Goal: Task Accomplishment & Management: Manage account settings

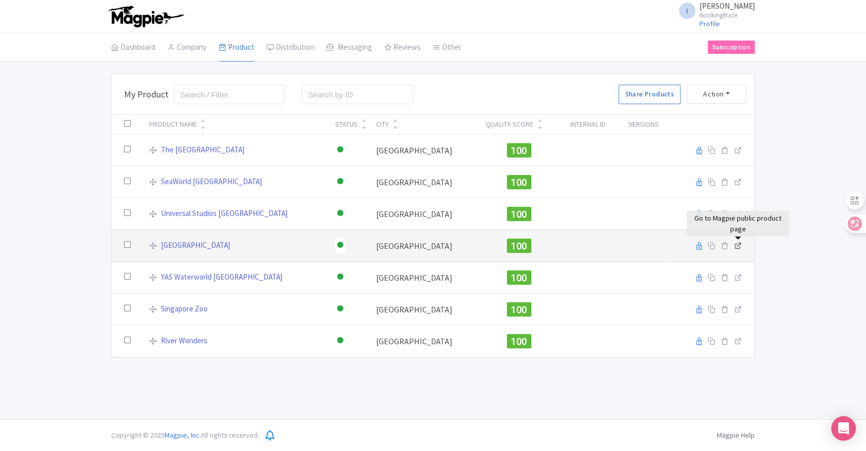
click at [742, 245] on icon at bounding box center [739, 245] width 8 height 8
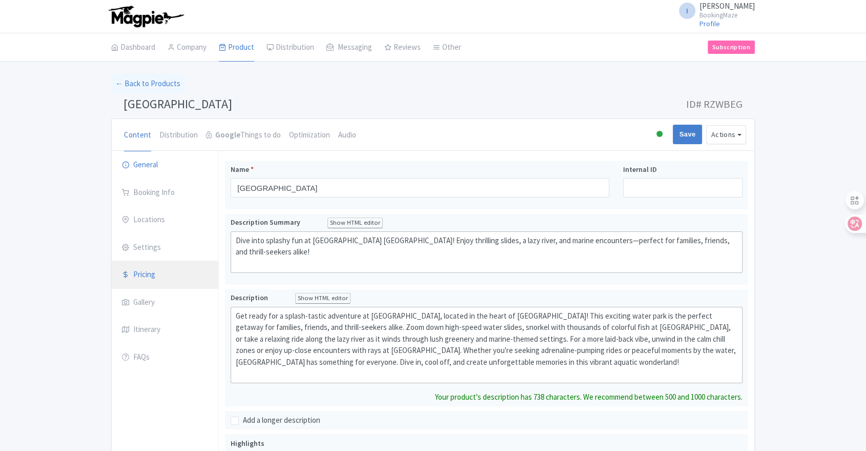
click at [150, 280] on link "Pricing" at bounding box center [165, 274] width 107 height 29
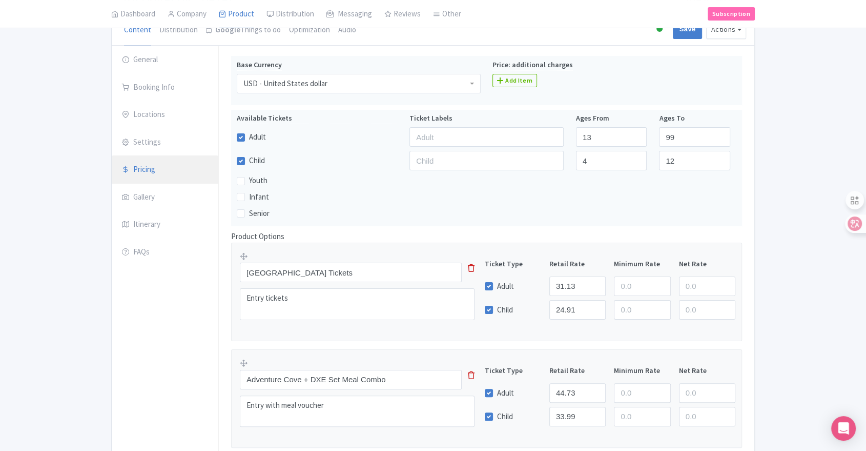
scroll to position [43, 0]
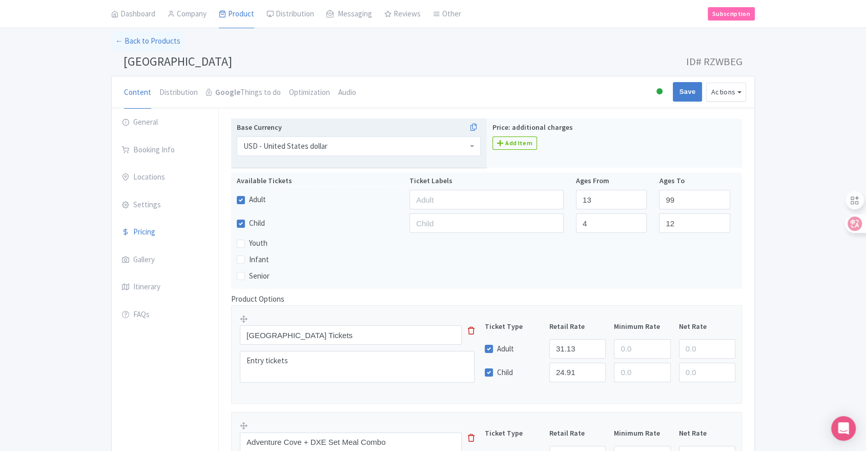
click at [297, 148] on div "USD - United States dollar" at bounding box center [286, 145] width 84 height 9
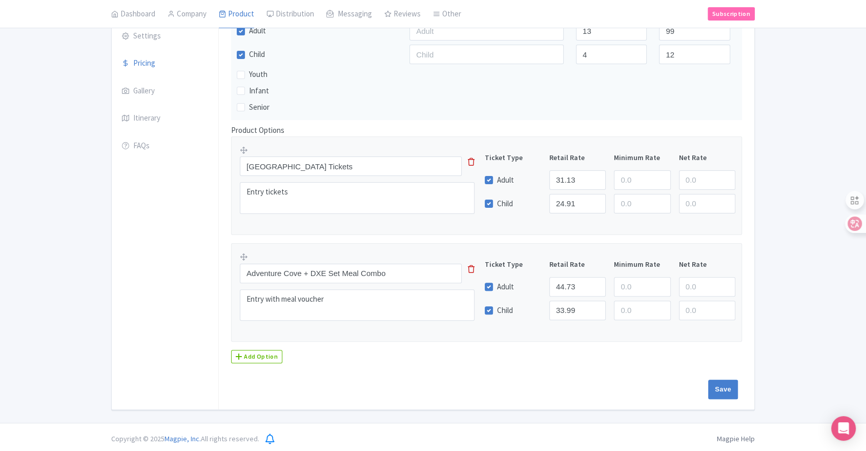
scroll to position [213, 0]
drag, startPoint x: 579, startPoint y: 175, endPoint x: 552, endPoint y: 179, distance: 27.5
click at [552, 179] on input "31.13" at bounding box center [578, 177] width 56 height 19
type input "40.00"
drag, startPoint x: 577, startPoint y: 200, endPoint x: 553, endPoint y: 196, distance: 24.4
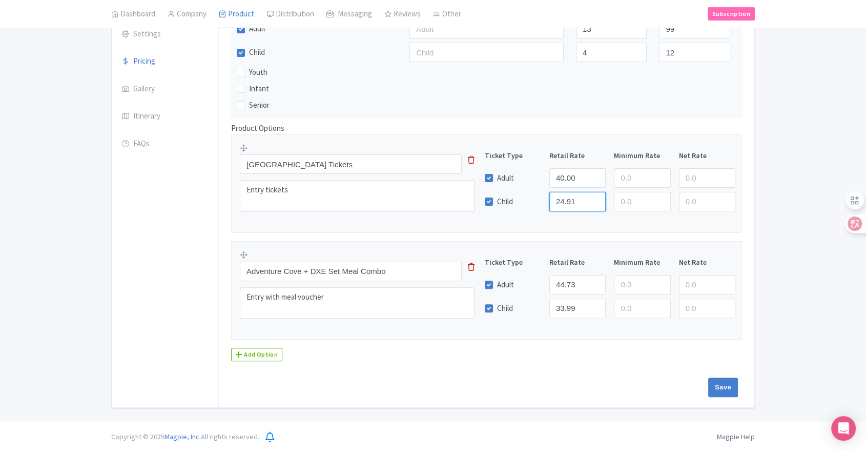
click at [553, 196] on input "24.91" at bounding box center [578, 201] width 56 height 19
type input "32.00"
drag, startPoint x: 582, startPoint y: 283, endPoint x: 555, endPoint y: 286, distance: 26.8
click at [555, 286] on input "44.73" at bounding box center [578, 284] width 56 height 19
type input "57.47"
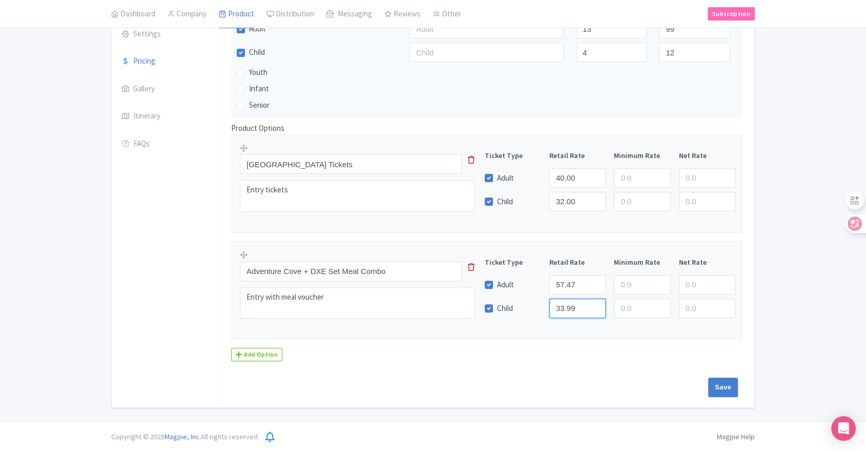
drag, startPoint x: 576, startPoint y: 305, endPoint x: 546, endPoint y: 305, distance: 30.2
click at [546, 305] on div "33.99" at bounding box center [577, 307] width 65 height 19
type input "43.67"
click at [709, 386] on input "Save" at bounding box center [723, 386] width 30 height 19
type input "Saving..."
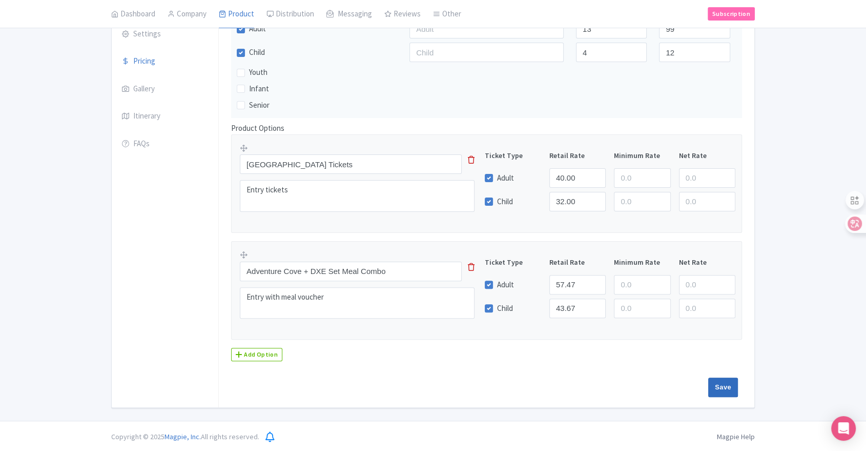
type input "Saving..."
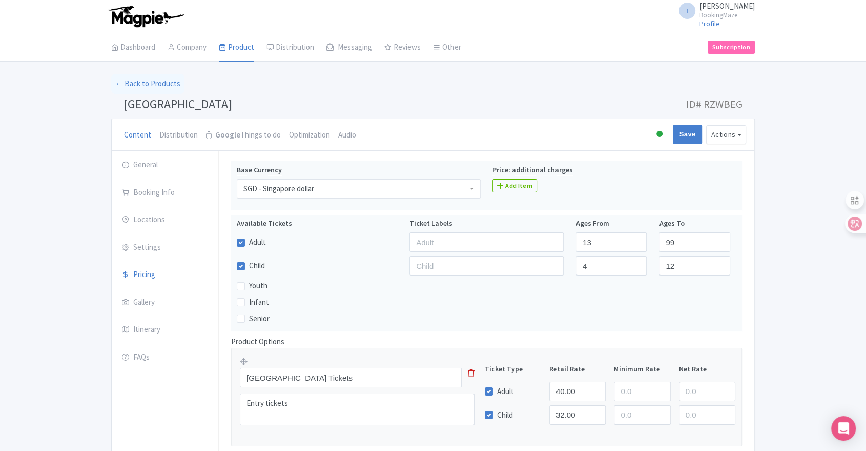
click at [196, 138] on li "Distribution" at bounding box center [178, 135] width 47 height 32
click at [184, 136] on link "Distribution" at bounding box center [178, 135] width 38 height 33
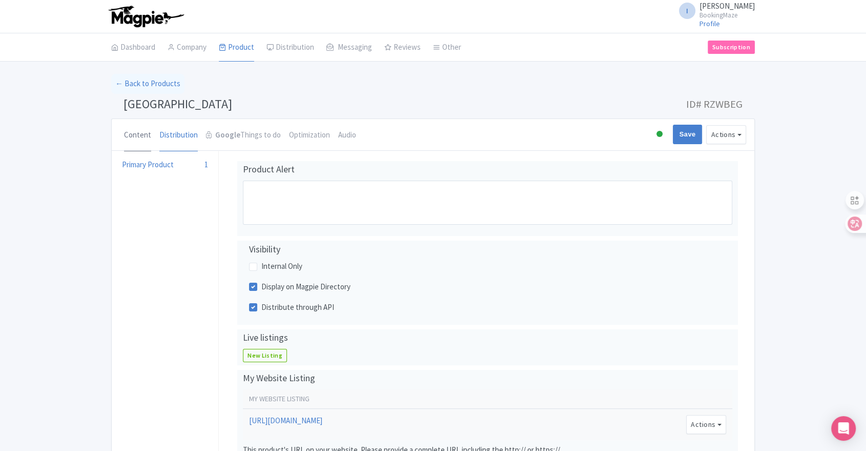
click at [148, 132] on link "Content" at bounding box center [137, 135] width 27 height 33
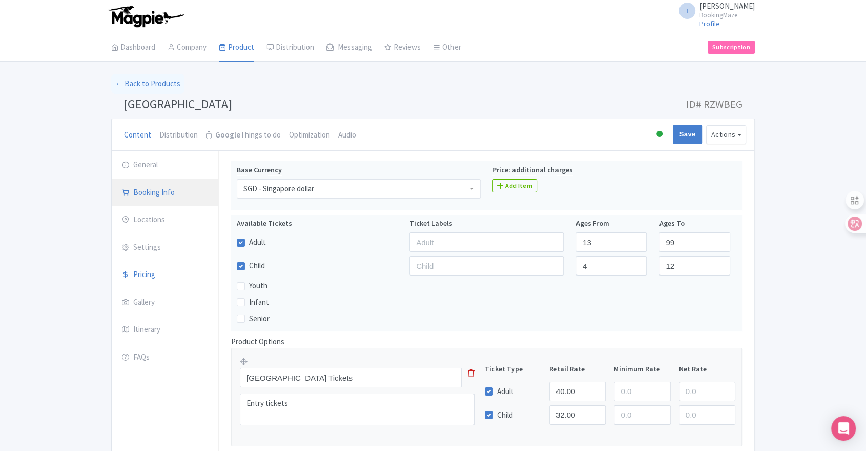
click at [147, 199] on link "Booking Info" at bounding box center [165, 192] width 107 height 29
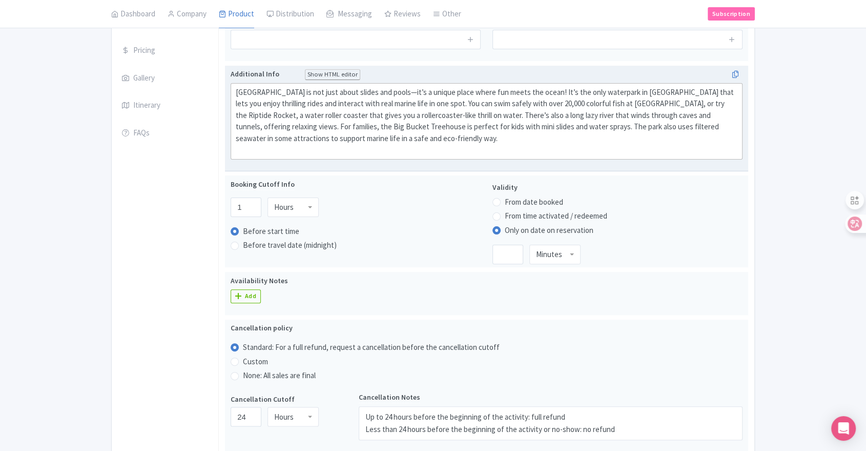
scroll to position [228, 0]
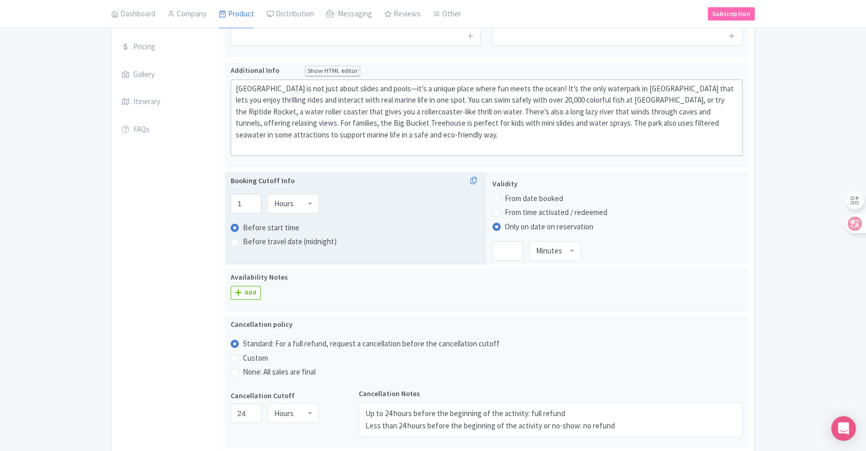
click at [308, 202] on div "Hours" at bounding box center [293, 203] width 51 height 19
drag, startPoint x: 242, startPoint y: 206, endPoint x: 236, endPoint y: 204, distance: 6.5
click at [236, 204] on input "1" at bounding box center [246, 203] width 31 height 19
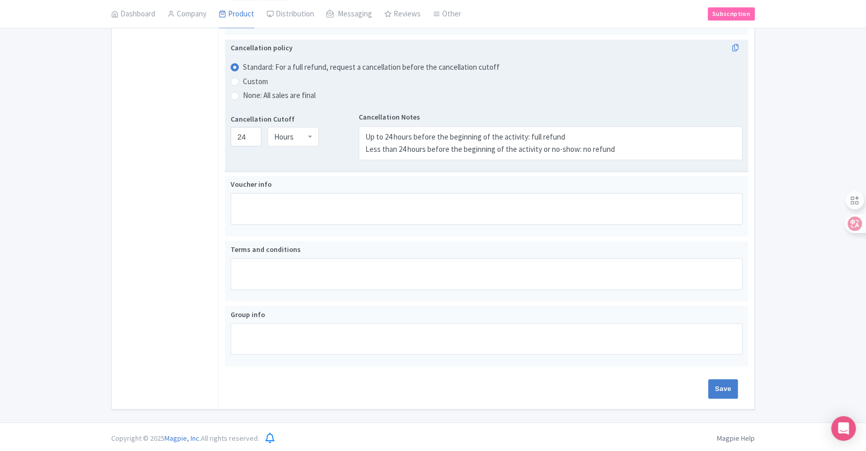
scroll to position [505, 0]
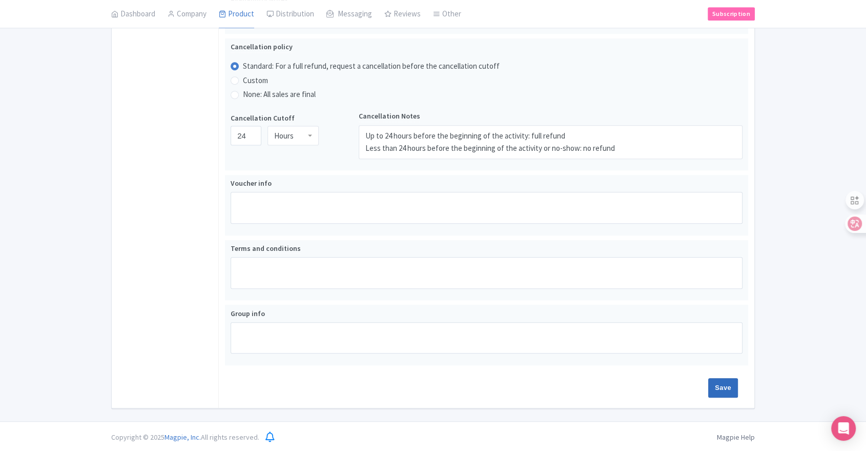
type input "0"
click at [722, 387] on input "Save" at bounding box center [723, 387] width 30 height 19
type input "Saving..."
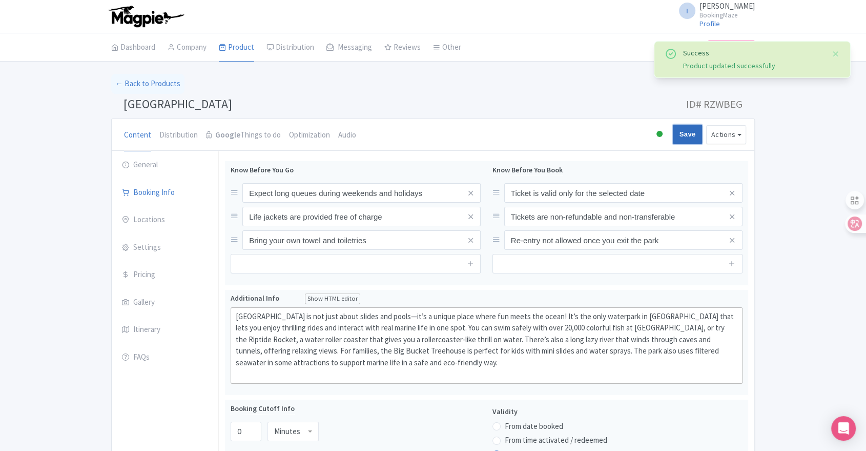
click at [681, 137] on input "Save" at bounding box center [688, 134] width 30 height 19
type input "Saving..."
click at [307, 134] on link "Optimization" at bounding box center [309, 135] width 41 height 33
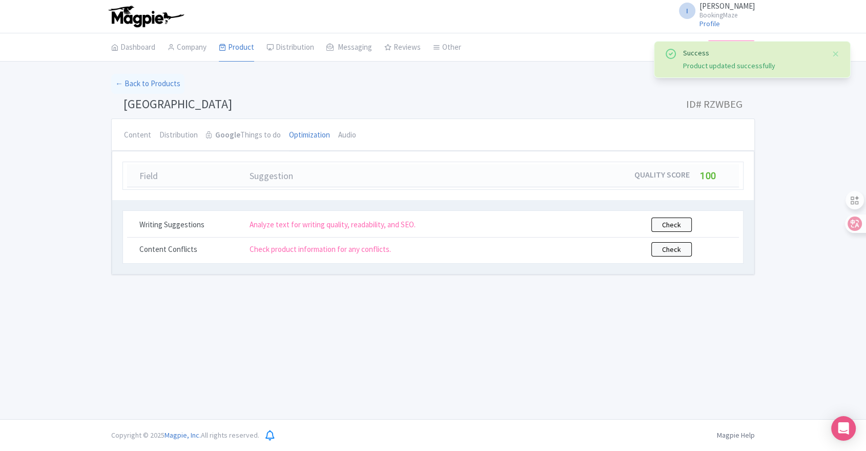
click at [380, 349] on div "I Imran Bajwa BookingMaze Profile Users Settings Sign out Dashboard Company Pro…" at bounding box center [433, 209] width 866 height 419
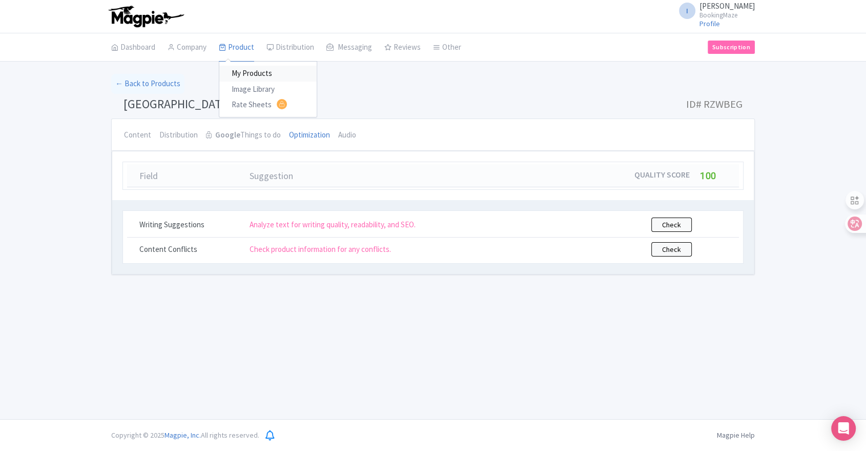
click at [243, 72] on link "My Products" at bounding box center [267, 74] width 97 height 16
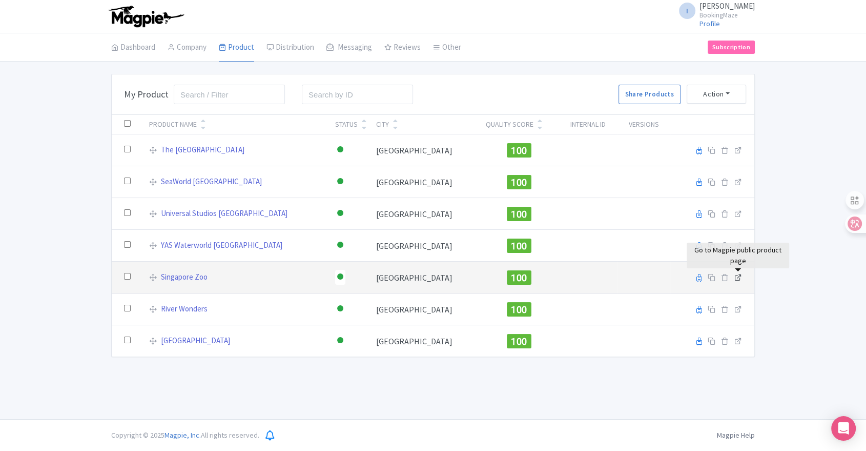
click at [740, 276] on icon at bounding box center [739, 277] width 8 height 8
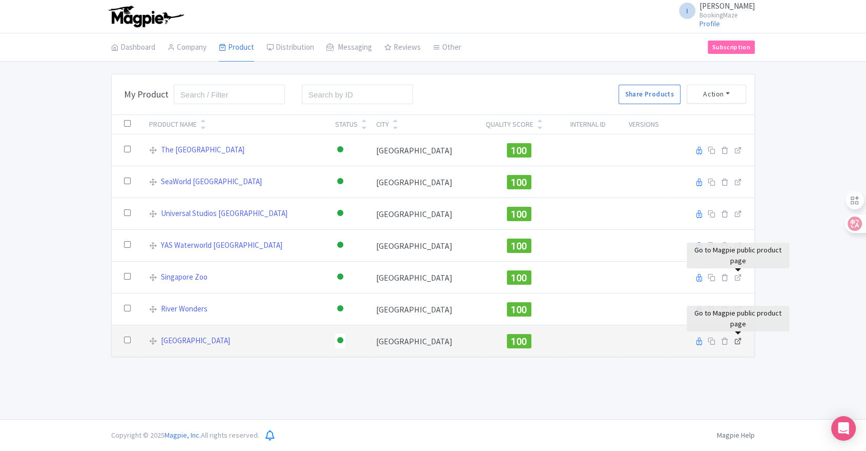
click at [741, 339] on icon at bounding box center [739, 341] width 8 height 8
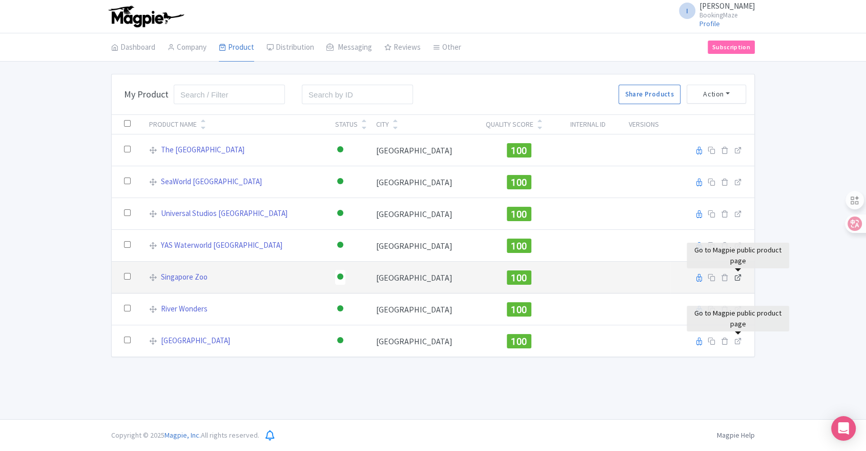
click at [738, 278] on icon at bounding box center [739, 277] width 8 height 8
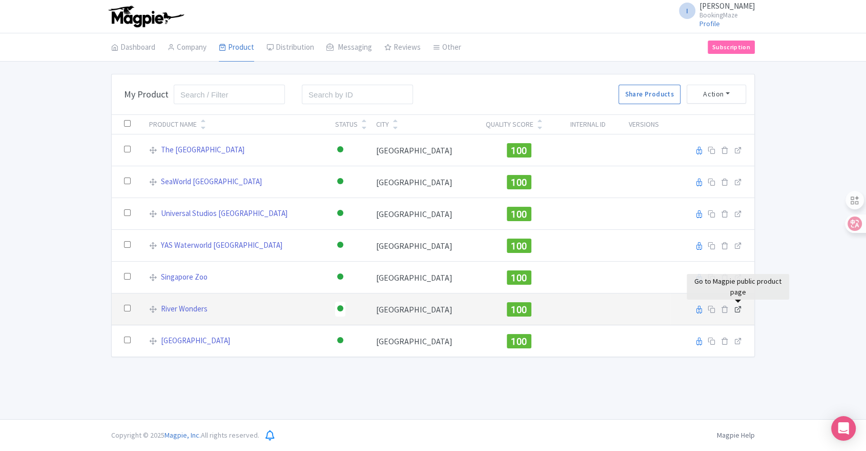
click at [741, 306] on icon at bounding box center [739, 309] width 8 height 8
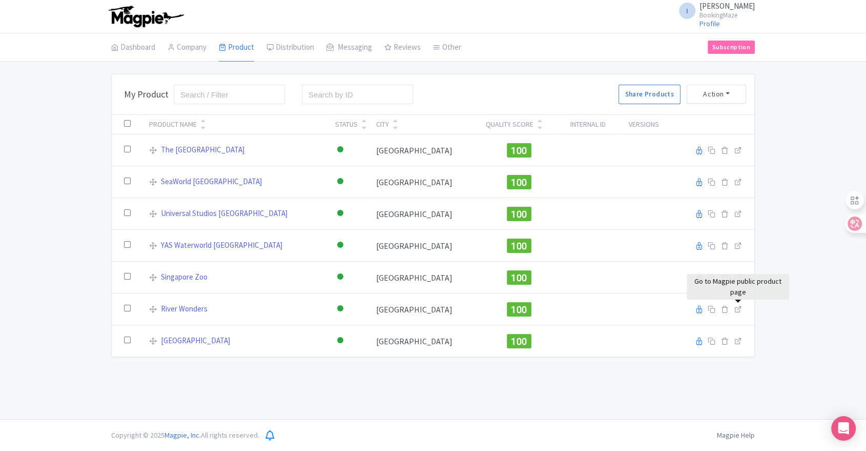
click at [819, 271] on div "Bulk Actions Delete Add to Collection Share Products Add to Collection Collecti…" at bounding box center [433, 215] width 866 height 283
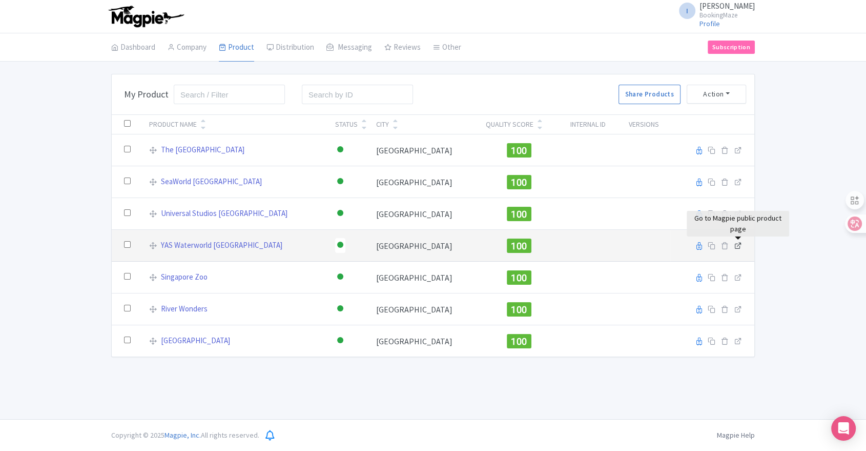
click at [738, 243] on icon at bounding box center [739, 245] width 8 height 8
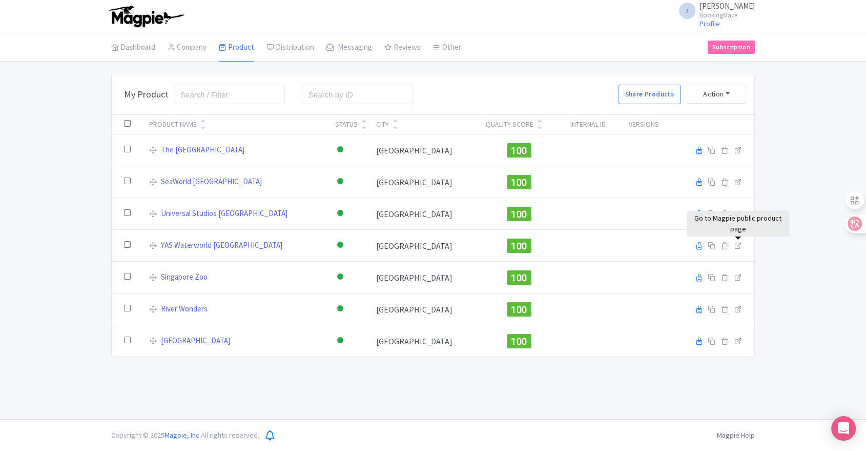
click at [795, 202] on div "Bulk Actions Delete Add to Collection Share Products Add to Collection Collecti…" at bounding box center [433, 215] width 866 height 283
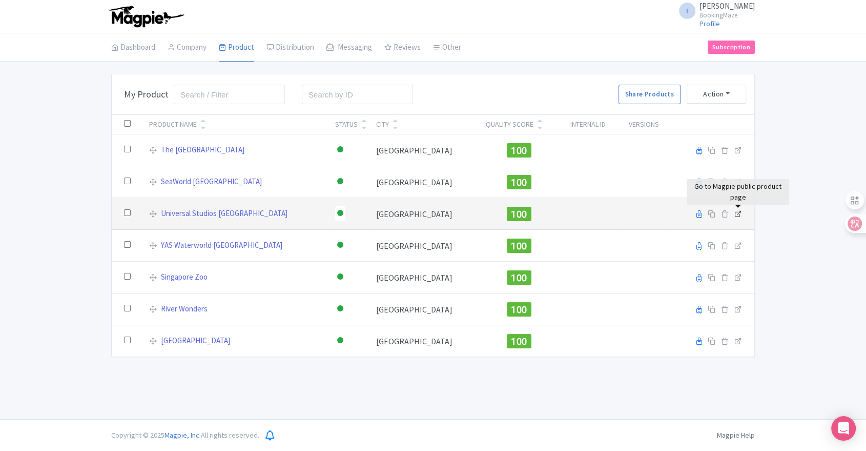
click at [737, 216] on icon at bounding box center [739, 214] width 8 height 8
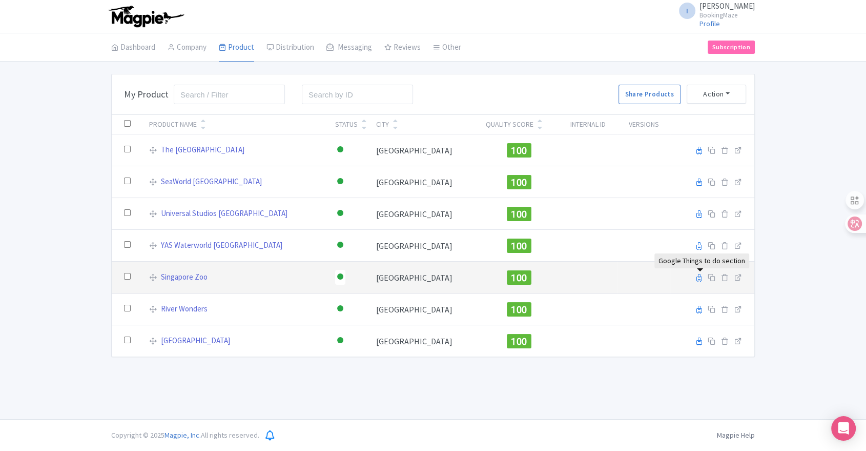
click at [701, 280] on icon at bounding box center [700, 278] width 6 height 8
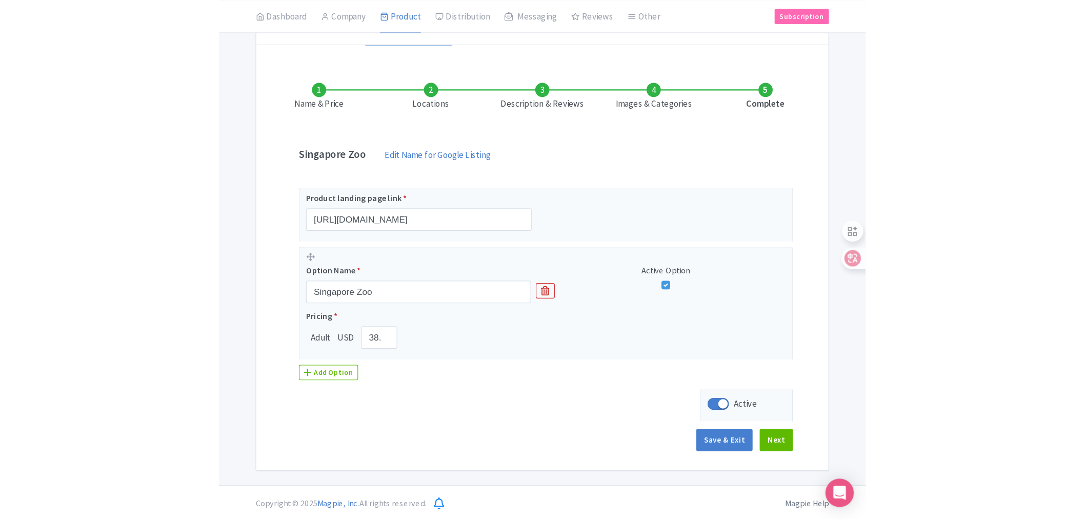
scroll to position [46, 0]
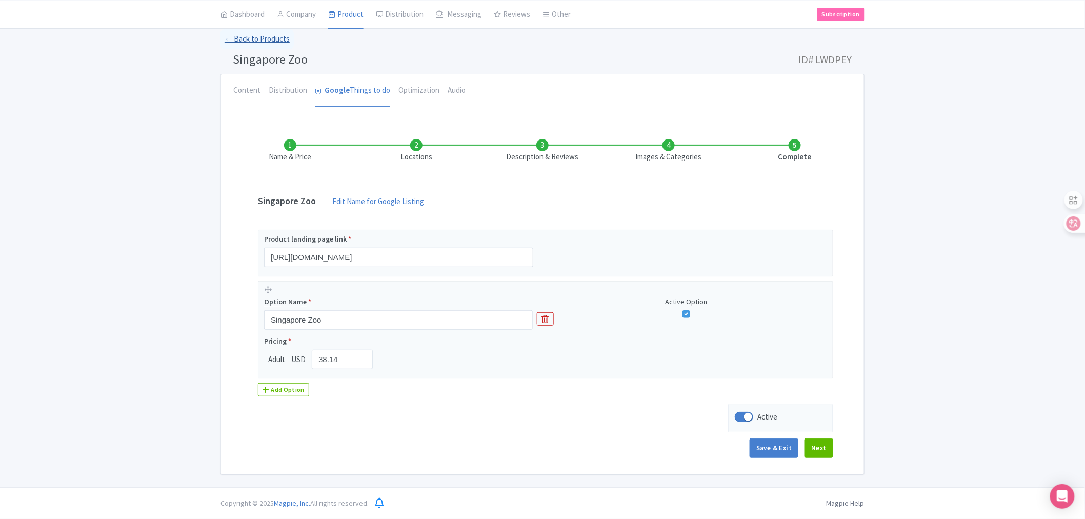
click at [257, 36] on link "← Back to Products" at bounding box center [256, 39] width 73 height 20
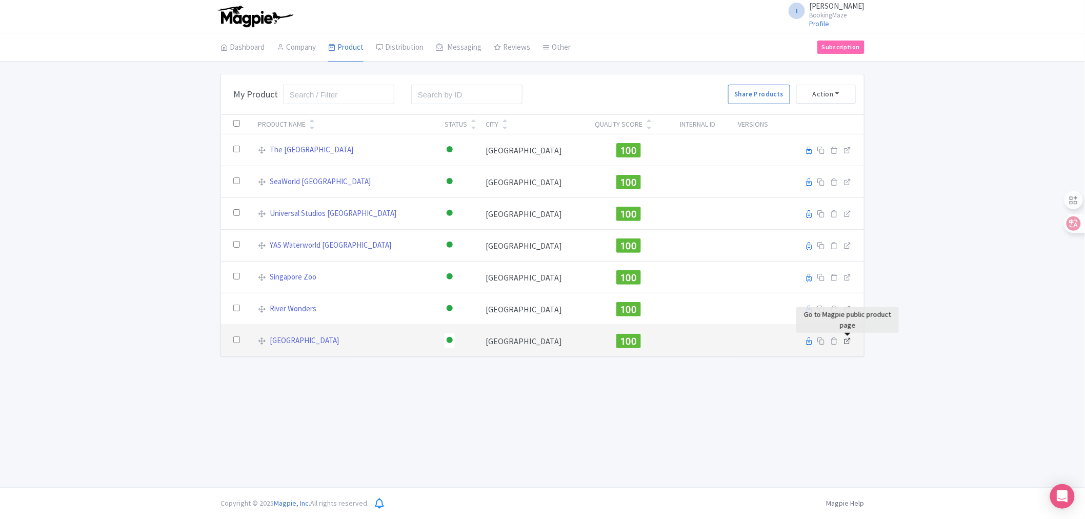
click at [850, 339] on icon at bounding box center [848, 341] width 8 height 8
click at [310, 339] on link "[GEOGRAPHIC_DATA]" at bounding box center [304, 341] width 69 height 12
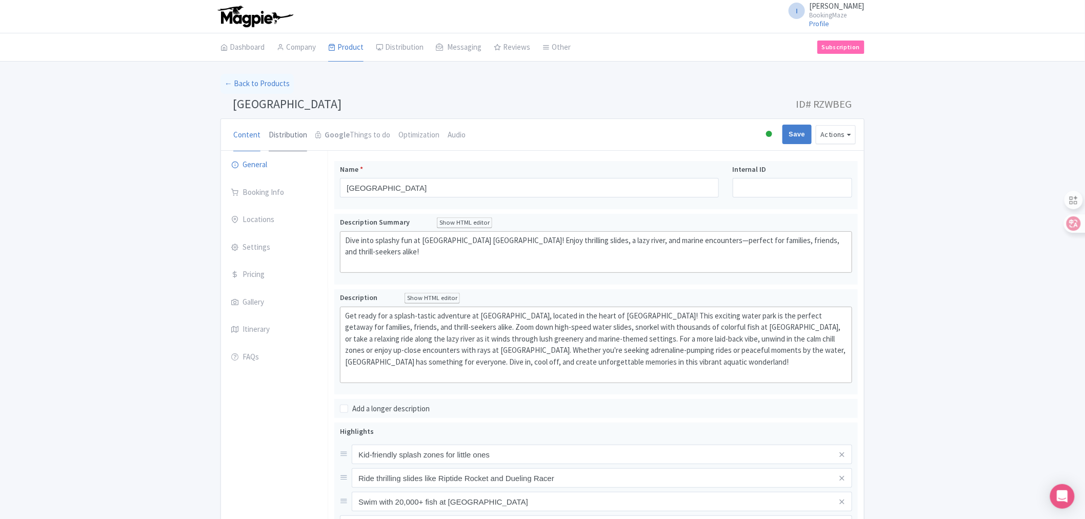
click at [290, 134] on link "Distribution" at bounding box center [288, 135] width 38 height 33
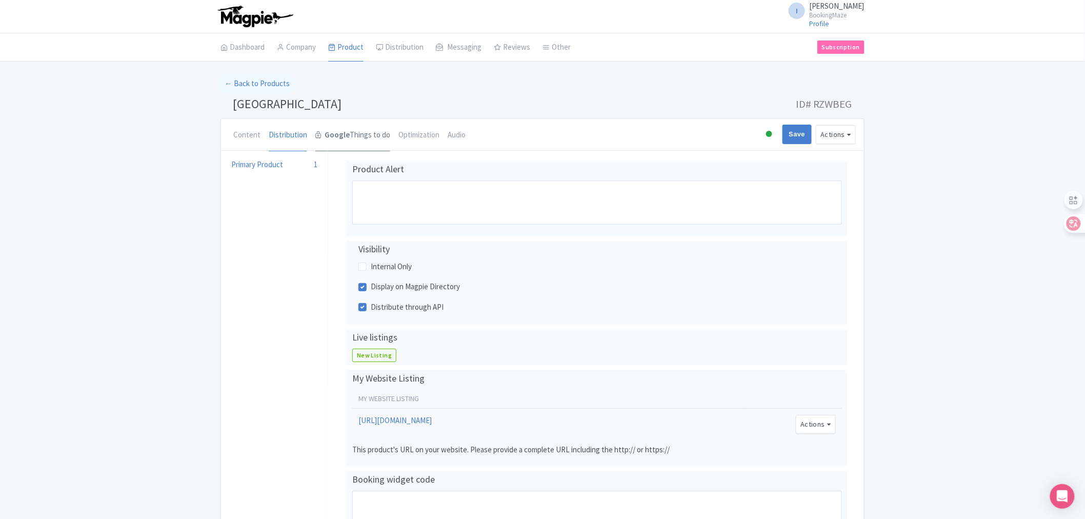
click at [372, 136] on link "Google Things to do" at bounding box center [352, 135] width 75 height 33
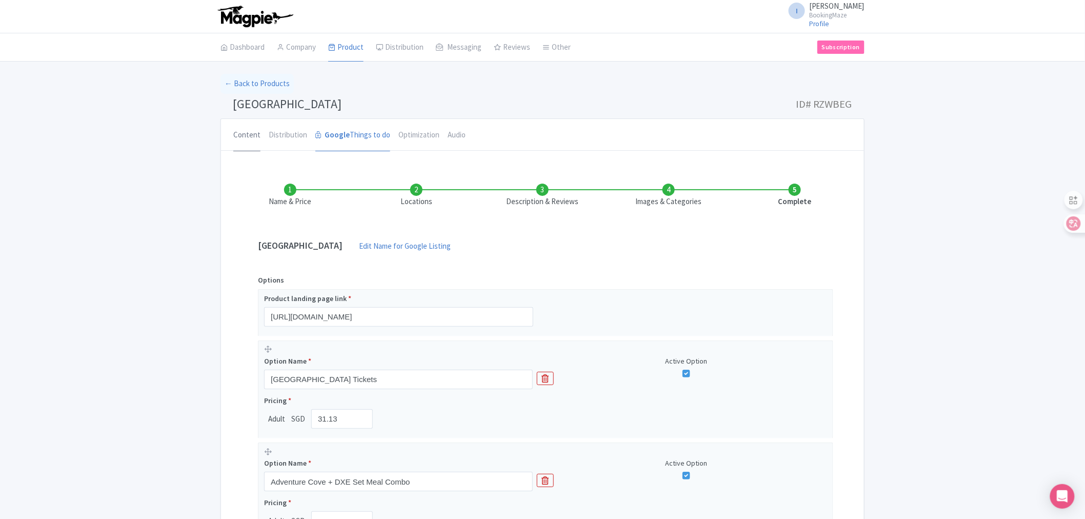
click at [246, 136] on link "Content" at bounding box center [246, 135] width 27 height 33
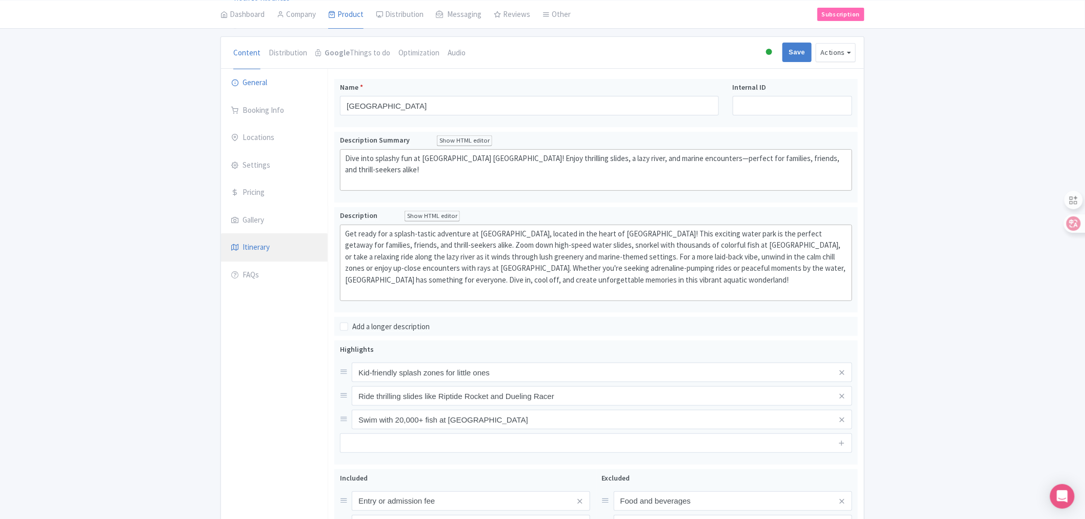
scroll to position [57, 0]
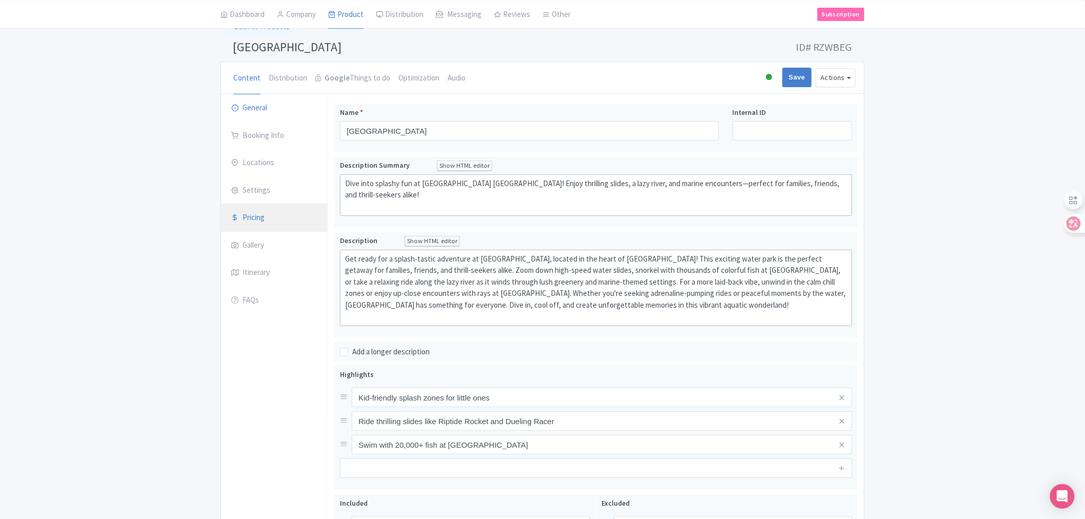
click at [254, 212] on link "Pricing" at bounding box center [274, 218] width 107 height 29
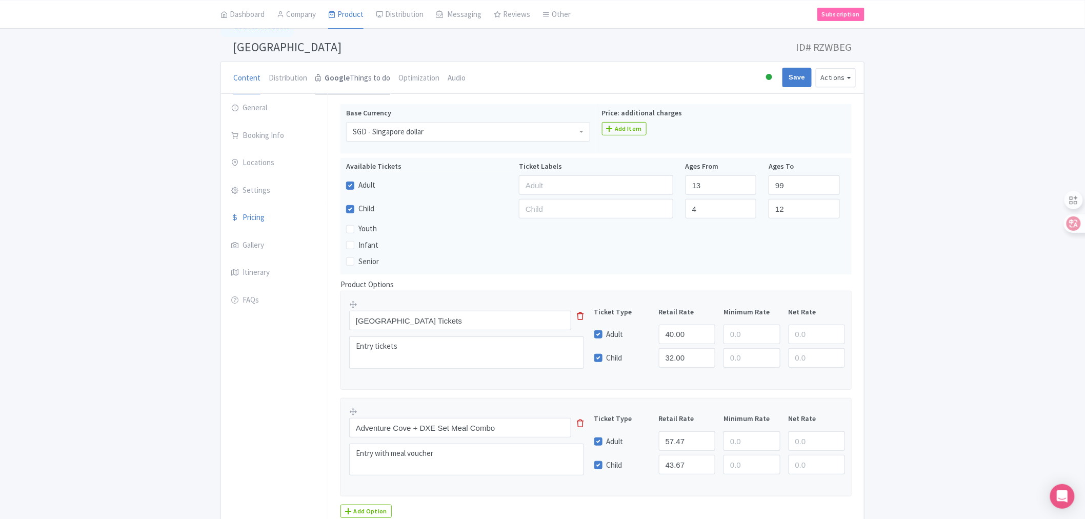
click at [354, 75] on link "Google Things to do" at bounding box center [352, 78] width 75 height 33
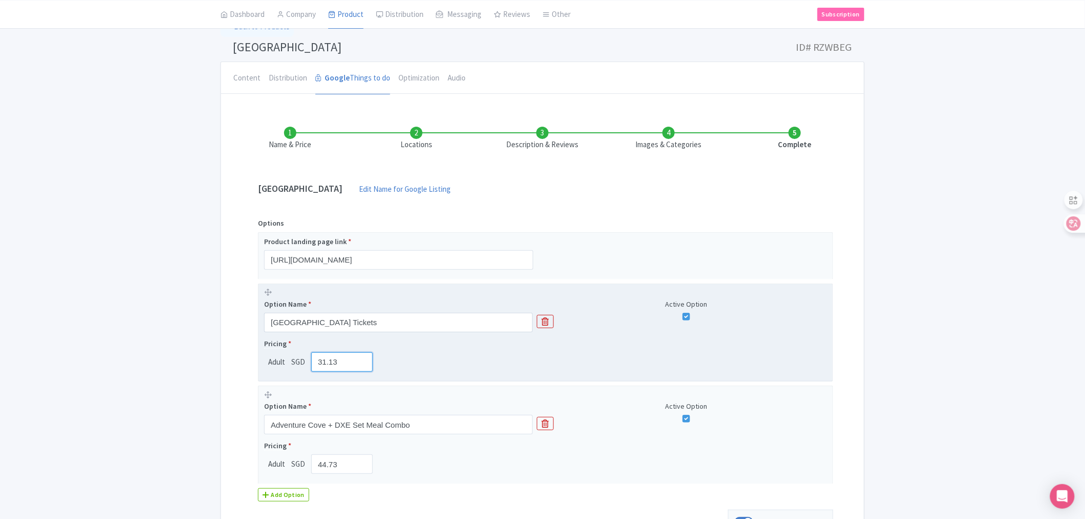
drag, startPoint x: 342, startPoint y: 367, endPoint x: 309, endPoint y: 363, distance: 33.0
click at [309, 363] on div "31.13" at bounding box center [342, 361] width 70 height 19
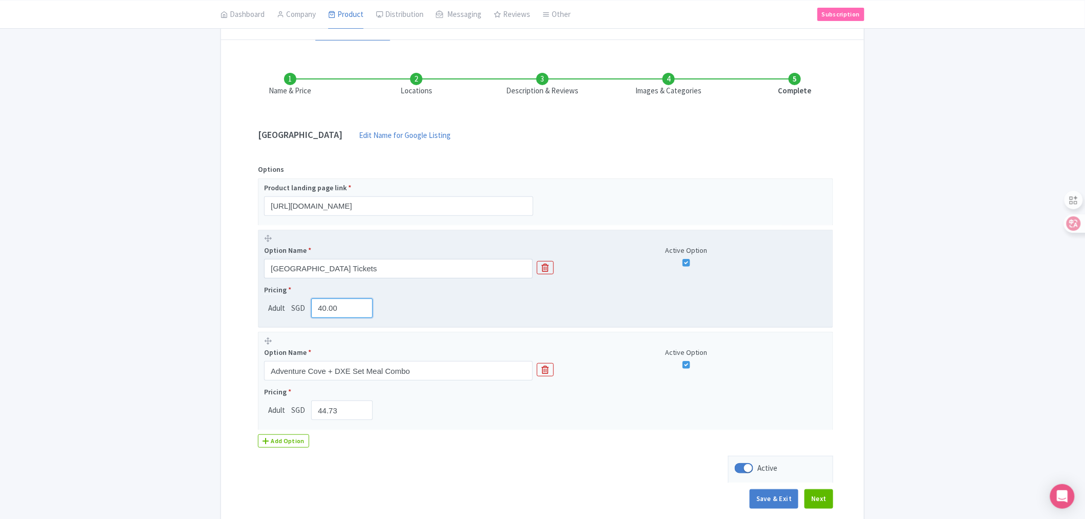
scroll to position [114, 0]
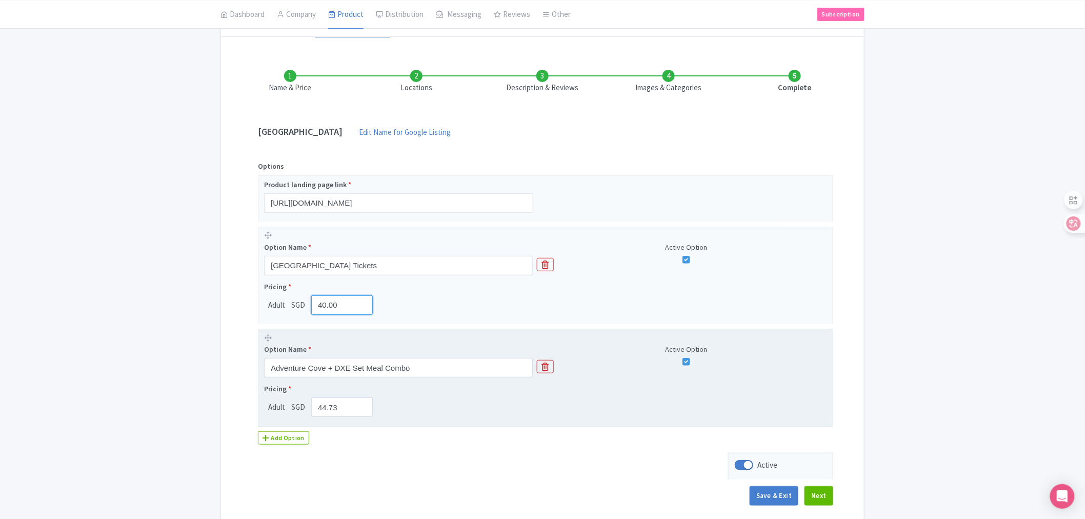
type input "40.00"
drag, startPoint x: 337, startPoint y: 410, endPoint x: 319, endPoint y: 409, distance: 18.0
click at [319, 409] on input "44.73" at bounding box center [342, 406] width 62 height 19
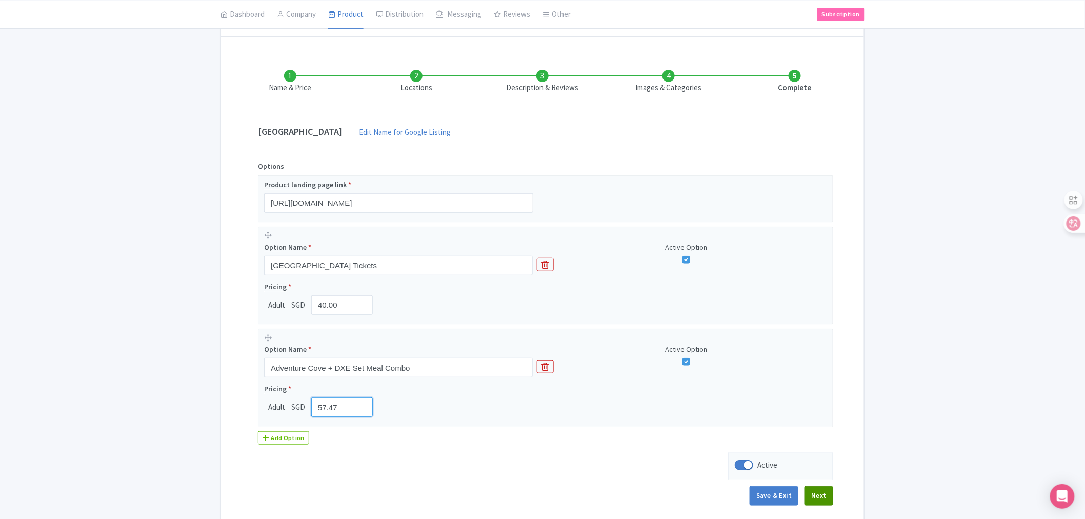
type input "57.47"
click at [820, 502] on button "Next" at bounding box center [818, 495] width 29 height 19
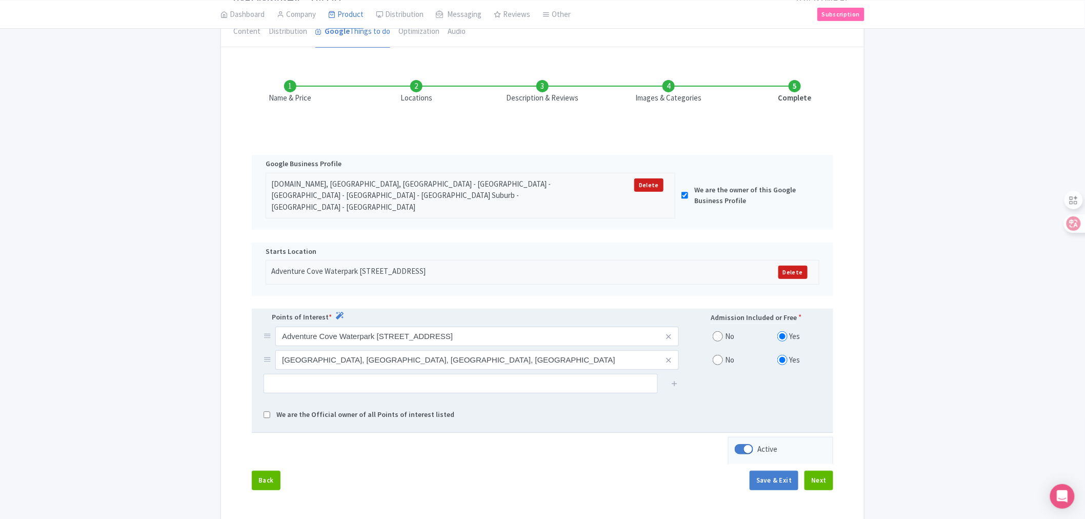
scroll to position [140, 0]
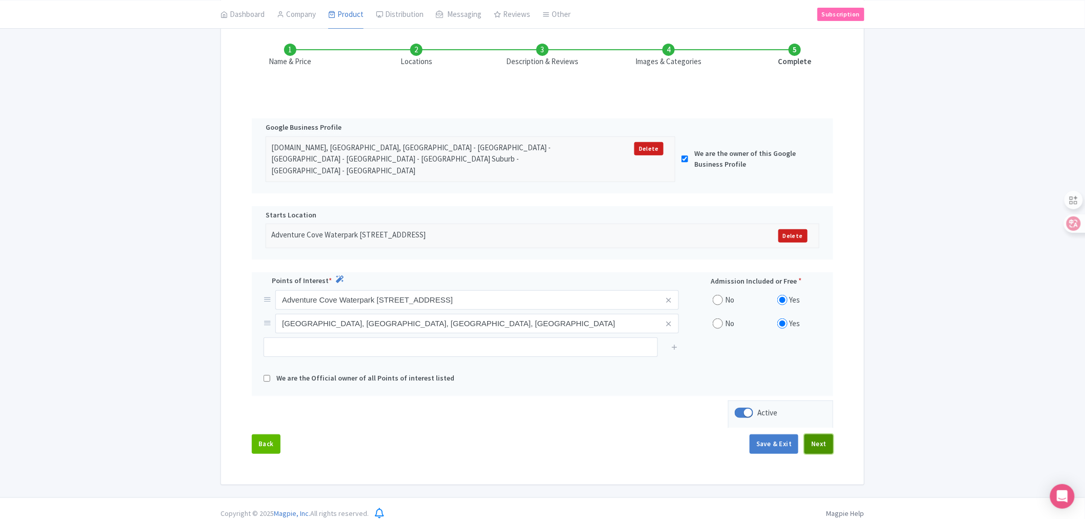
click at [814, 434] on button "Next" at bounding box center [818, 443] width 29 height 19
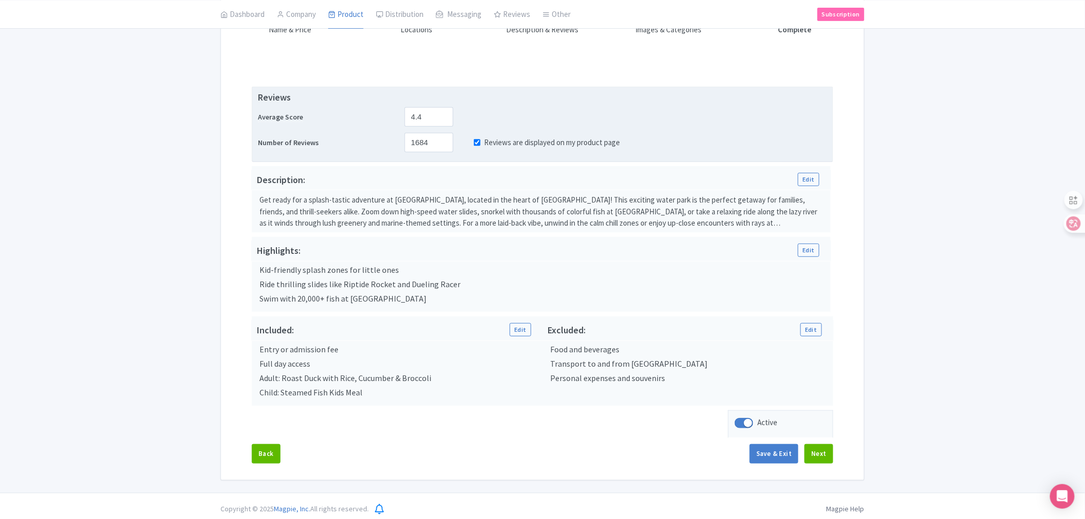
scroll to position [178, 0]
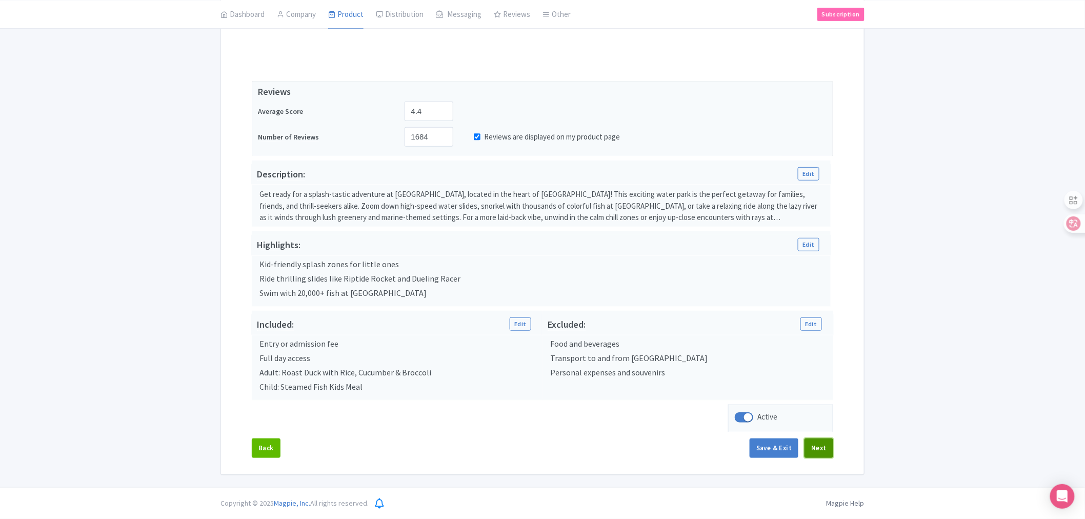
click at [826, 453] on button "Next" at bounding box center [818, 447] width 29 height 19
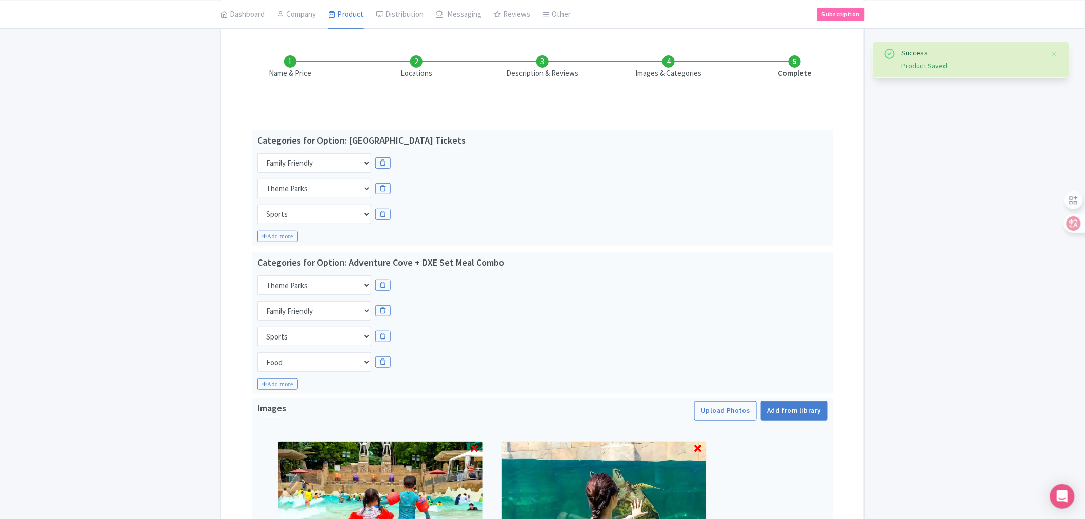
scroll to position [0, 0]
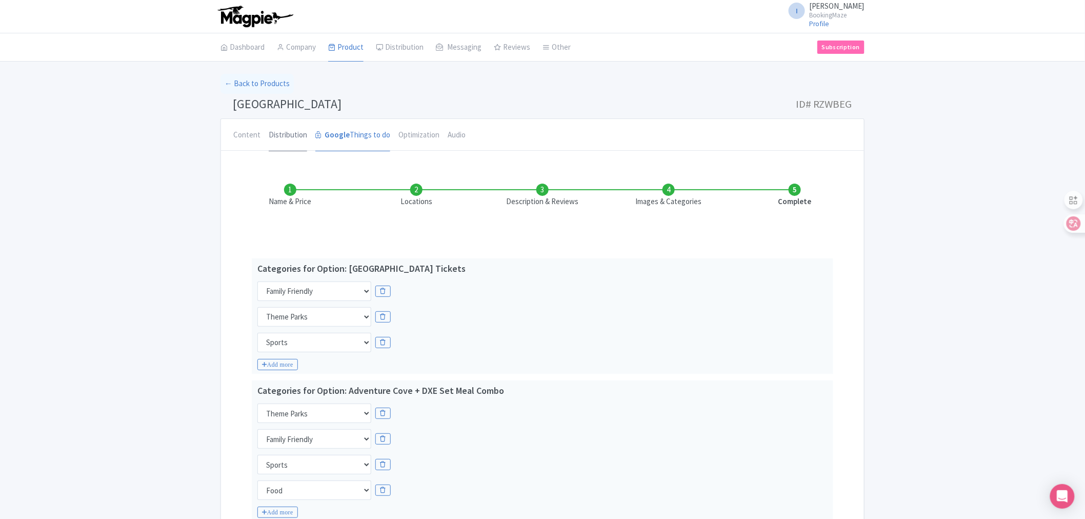
click at [278, 134] on link "Distribution" at bounding box center [288, 135] width 38 height 33
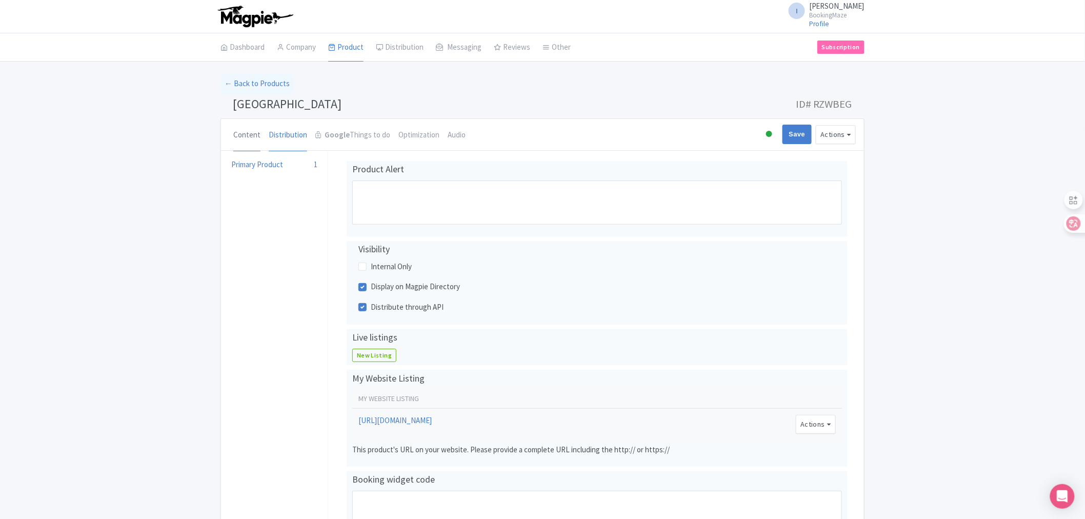
click at [249, 136] on link "Content" at bounding box center [246, 135] width 27 height 33
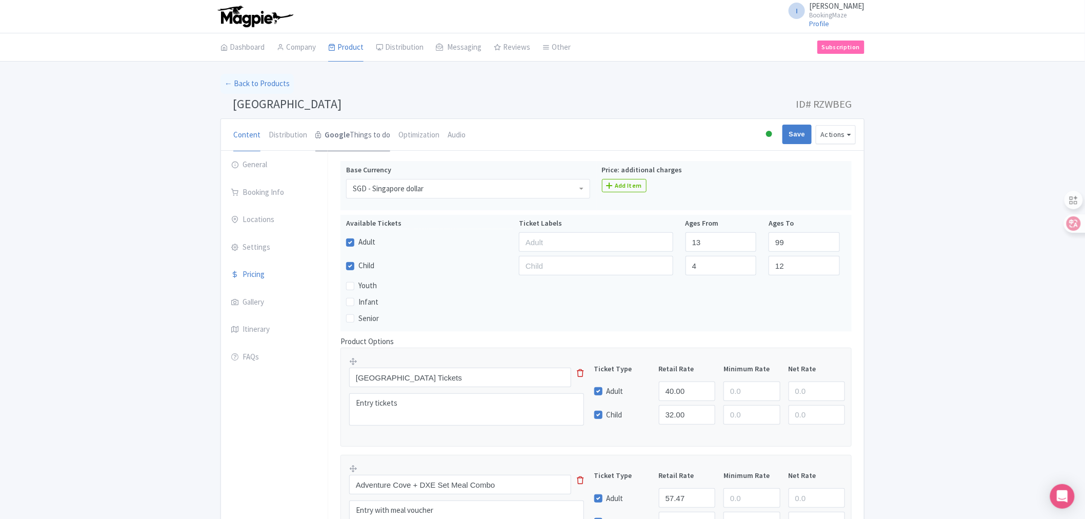
click at [327, 136] on strong "Google" at bounding box center [336, 135] width 25 height 12
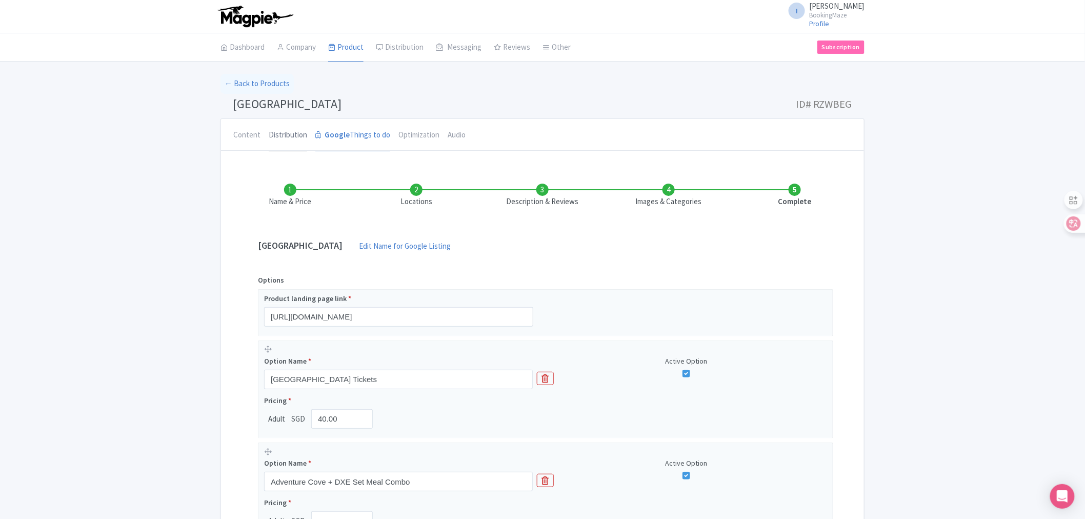
click at [290, 139] on link "Distribution" at bounding box center [288, 135] width 38 height 33
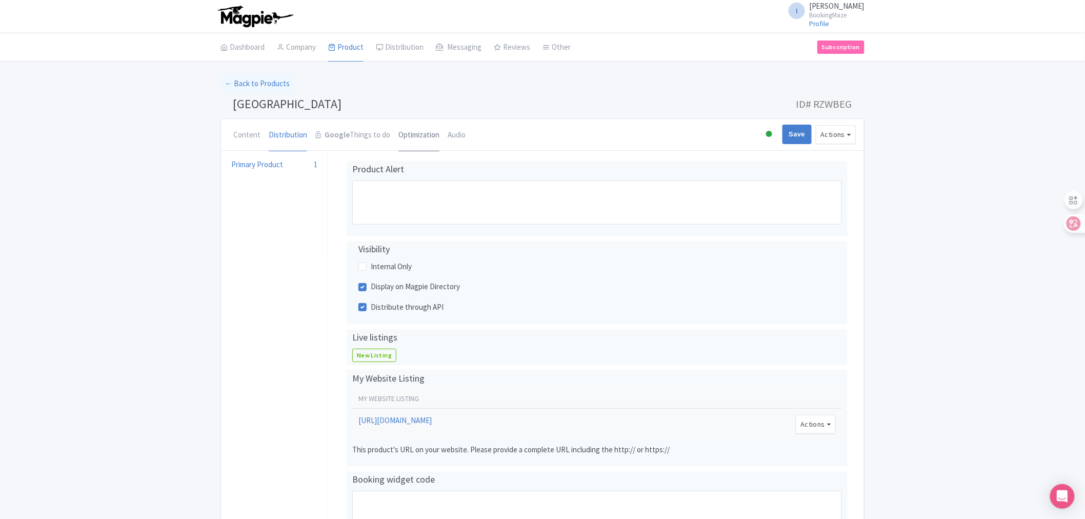
click at [411, 135] on link "Optimization" at bounding box center [418, 135] width 41 height 33
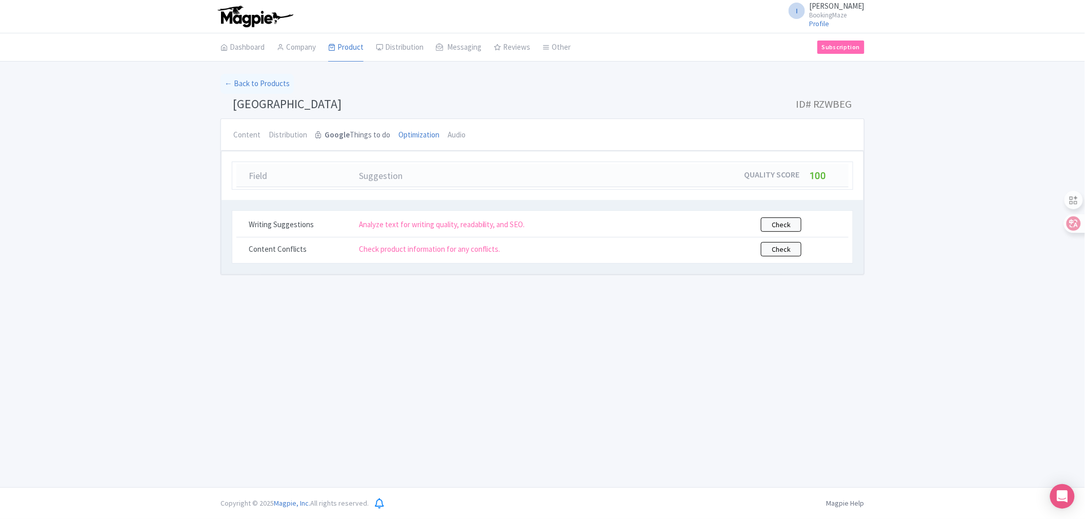
click at [362, 138] on link "Google Things to do" at bounding box center [352, 135] width 75 height 33
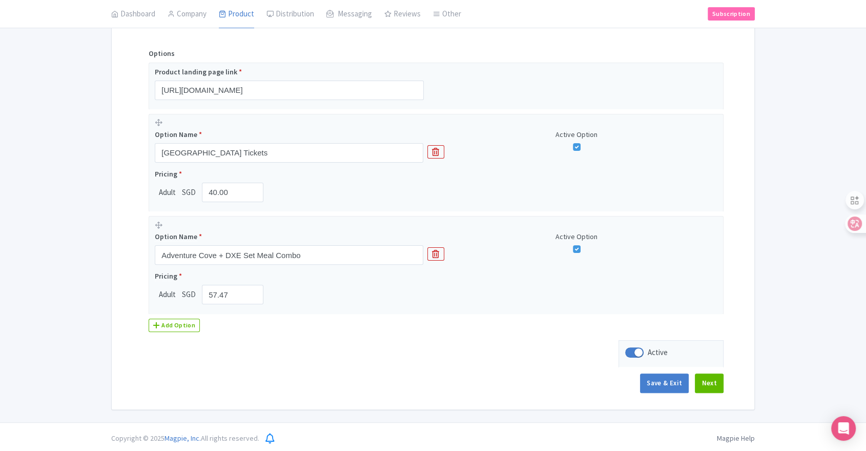
scroll to position [228, 0]
click at [704, 381] on button "Next" at bounding box center [709, 381] width 29 height 19
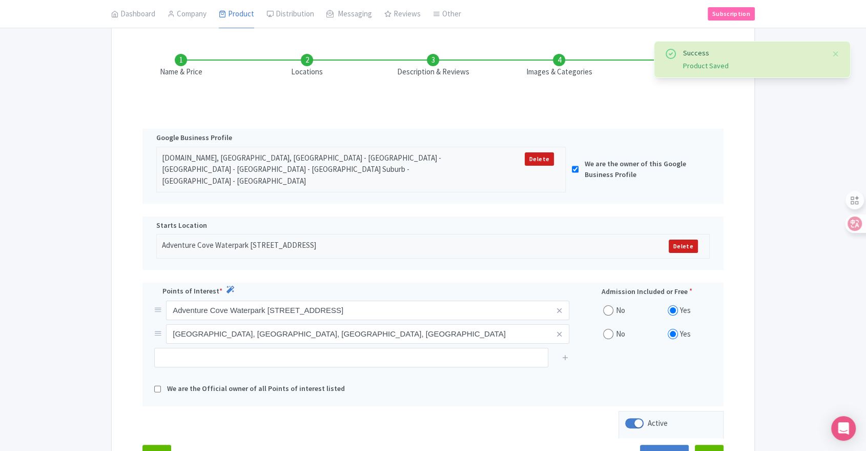
scroll to position [205, 0]
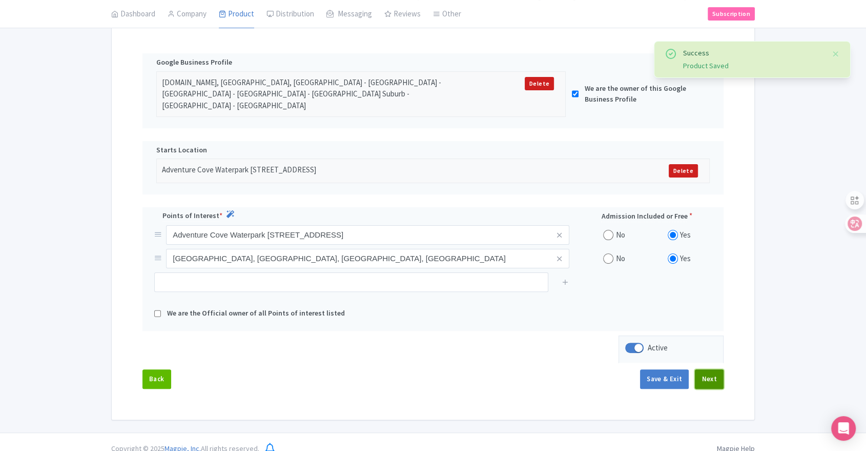
click at [714, 369] on button "Next" at bounding box center [709, 378] width 29 height 19
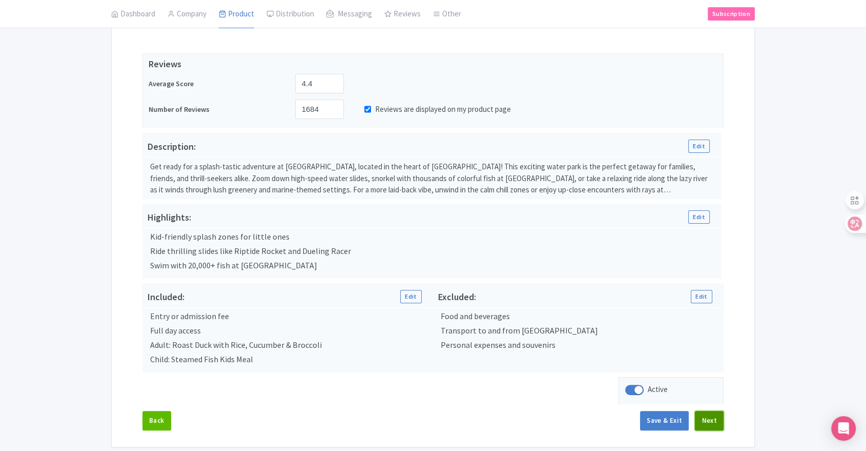
click at [712, 420] on button "Next" at bounding box center [709, 420] width 29 height 19
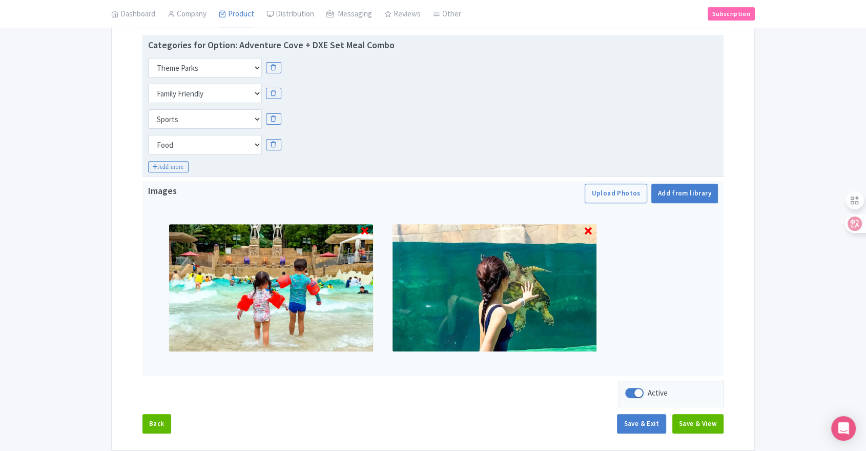
scroll to position [388, 0]
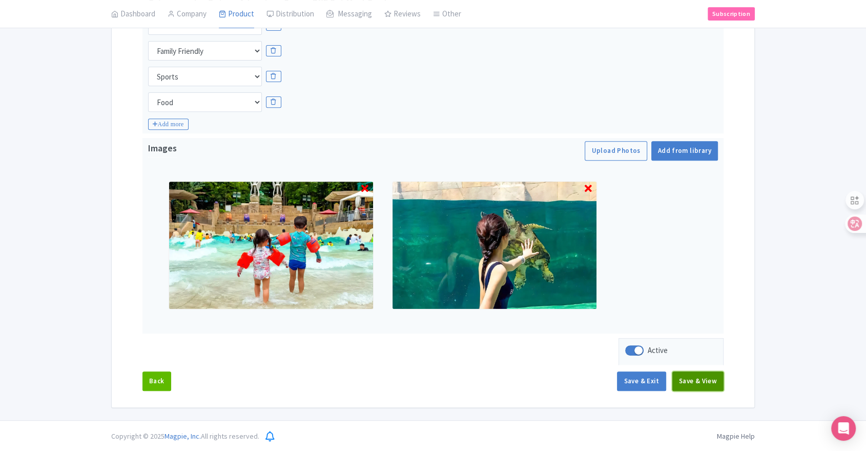
click at [699, 383] on button "Save & View" at bounding box center [698, 380] width 51 height 19
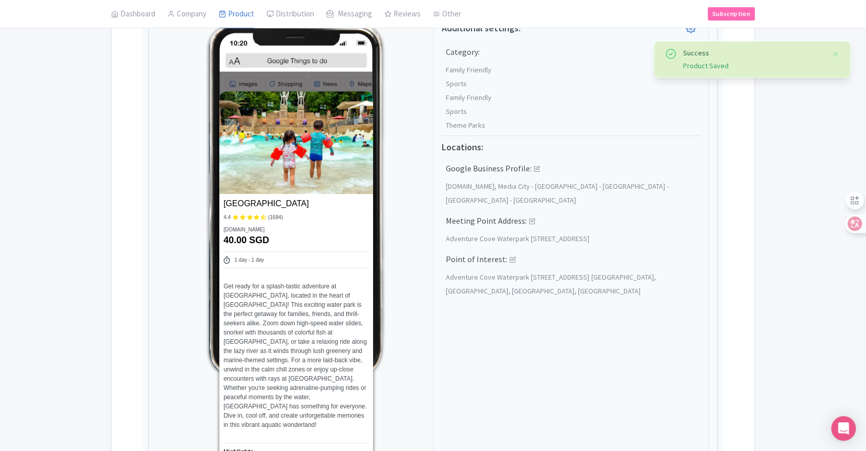
click at [97, 195] on div "Success Product Saved ← Back to Products Adventure Cove Water Park ID# RZWBEG C…" at bounding box center [433, 381] width 866 height 1391
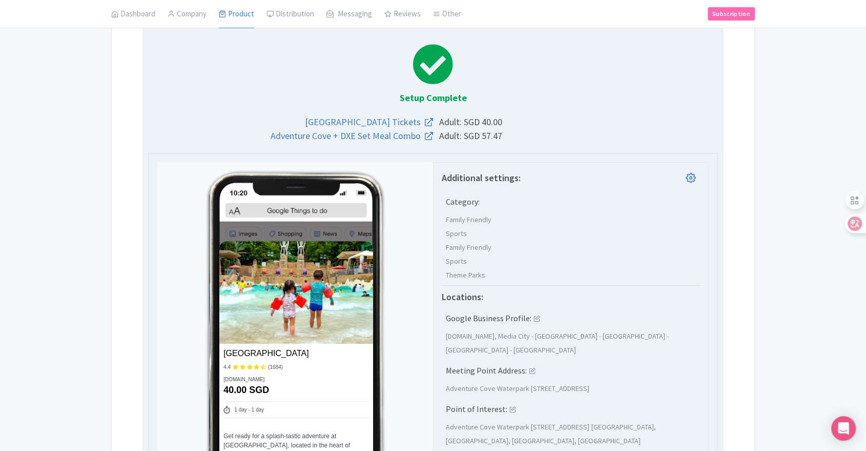
scroll to position [46, 0]
